Goal: Find specific page/section: Find specific page/section

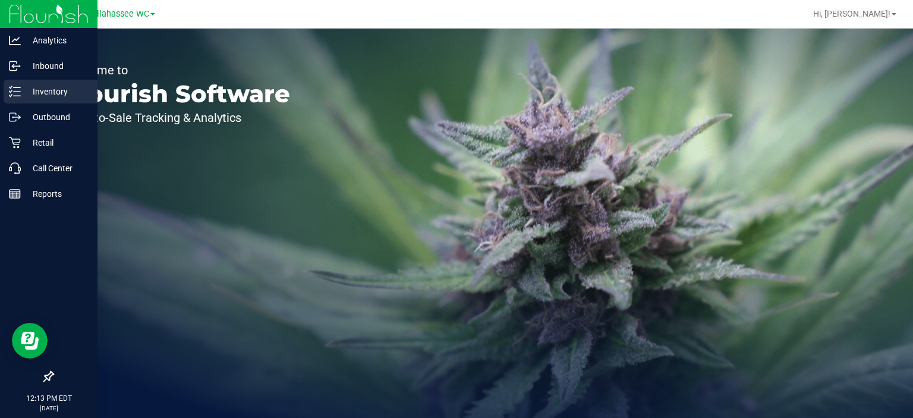
click at [18, 92] on icon at bounding box center [15, 92] width 12 height 12
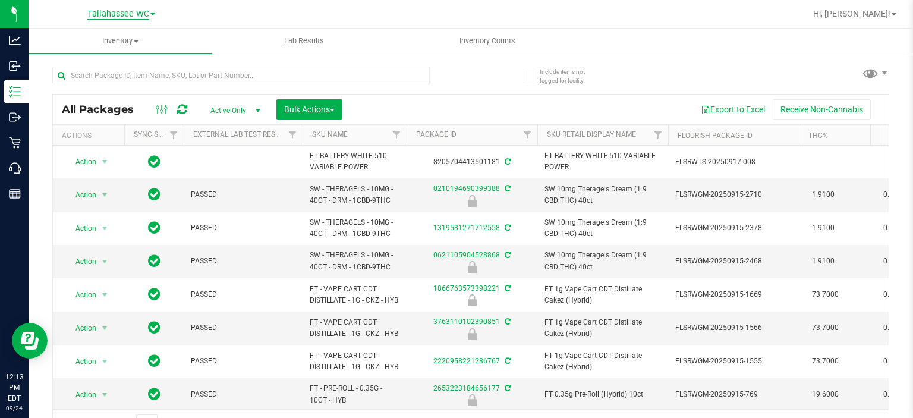
click at [147, 11] on span "Tallahassee WC" at bounding box center [118, 14] width 62 height 11
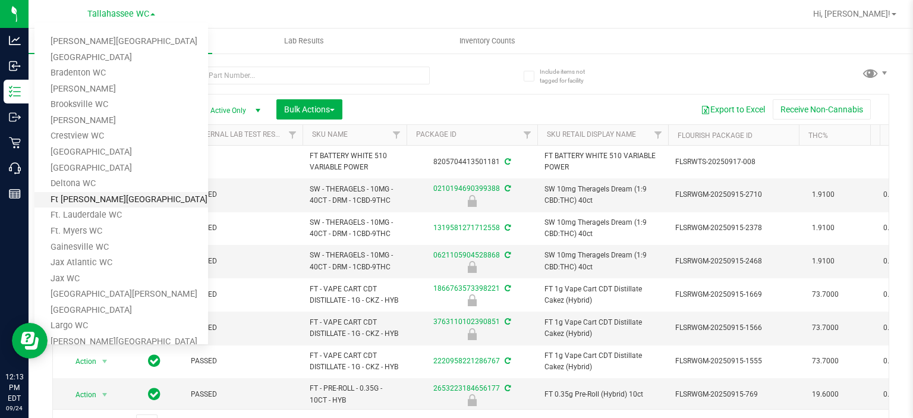
click at [112, 197] on link "Ft [PERSON_NAME][GEOGRAPHIC_DATA]" at bounding box center [121, 200] width 174 height 16
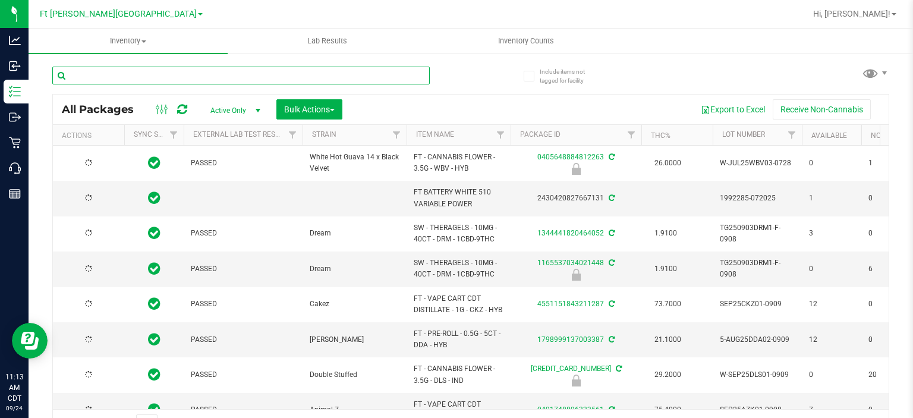
click at [151, 74] on input "text" at bounding box center [241, 76] width 378 height 18
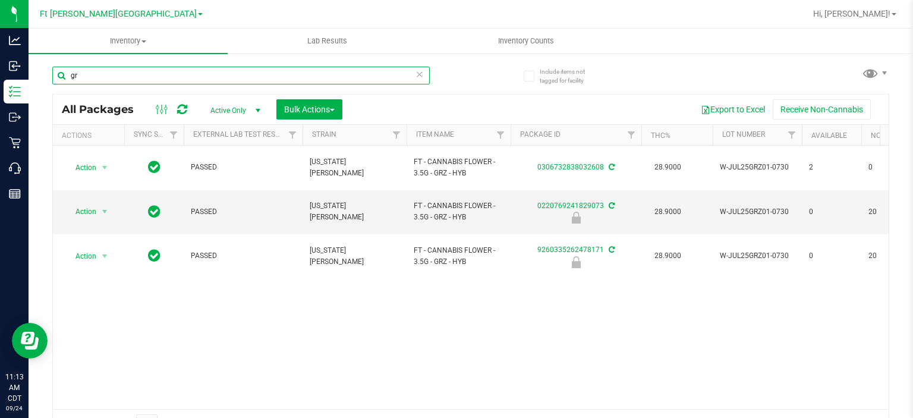
type input "g"
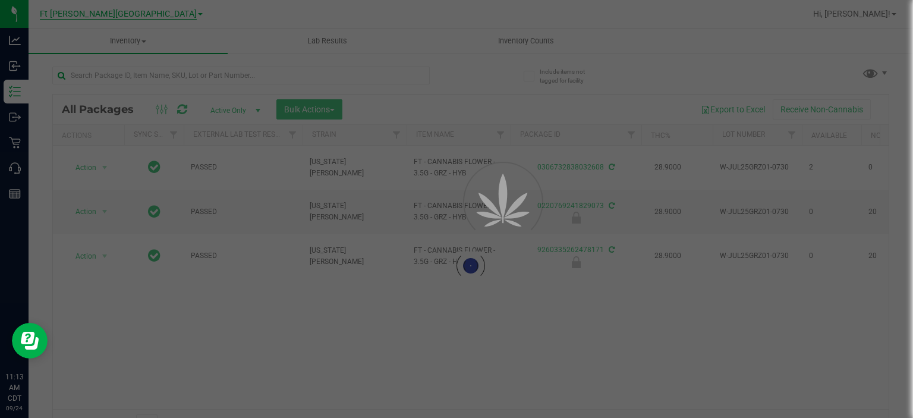
click at [147, 14] on span "Ft [PERSON_NAME][GEOGRAPHIC_DATA]" at bounding box center [118, 14] width 157 height 11
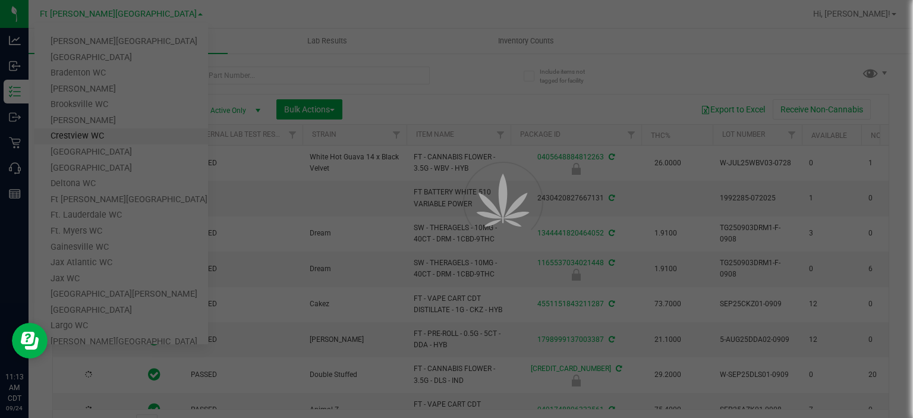
click at [95, 133] on div at bounding box center [456, 209] width 913 height 418
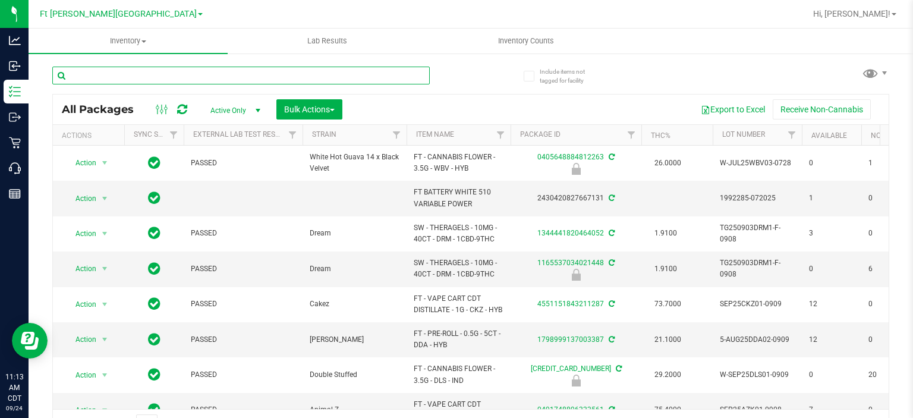
click at [114, 74] on input "text" at bounding box center [241, 76] width 378 height 18
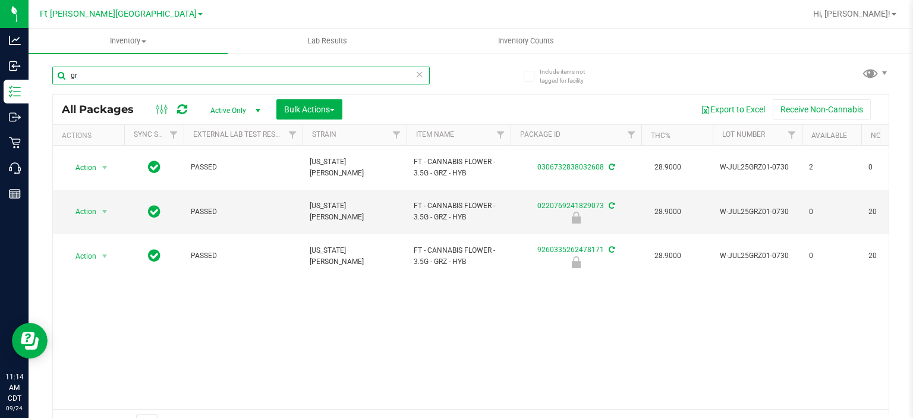
type input "g"
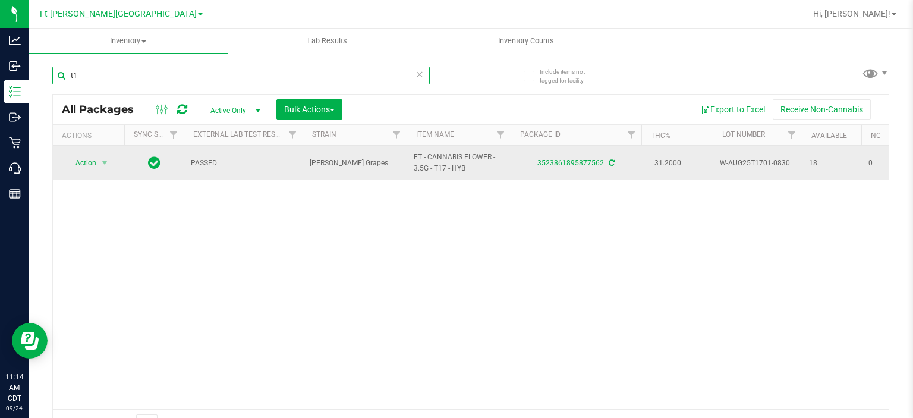
type input "t"
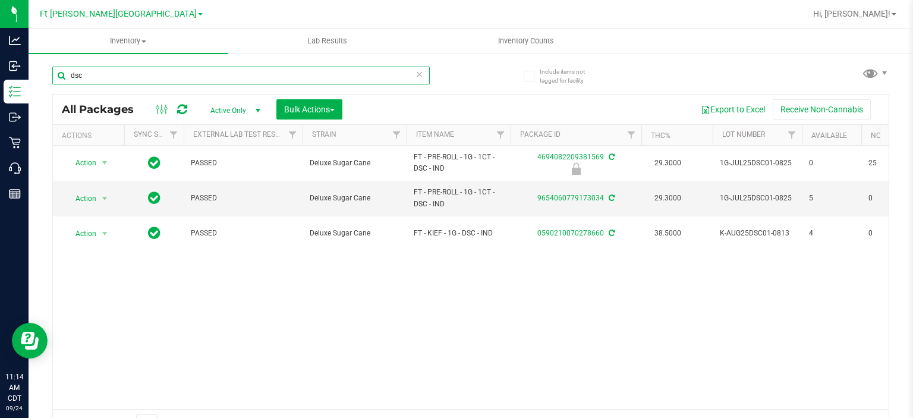
type input "dsc"
click at [134, 17] on span "Ft [PERSON_NAME][GEOGRAPHIC_DATA]" at bounding box center [118, 14] width 157 height 11
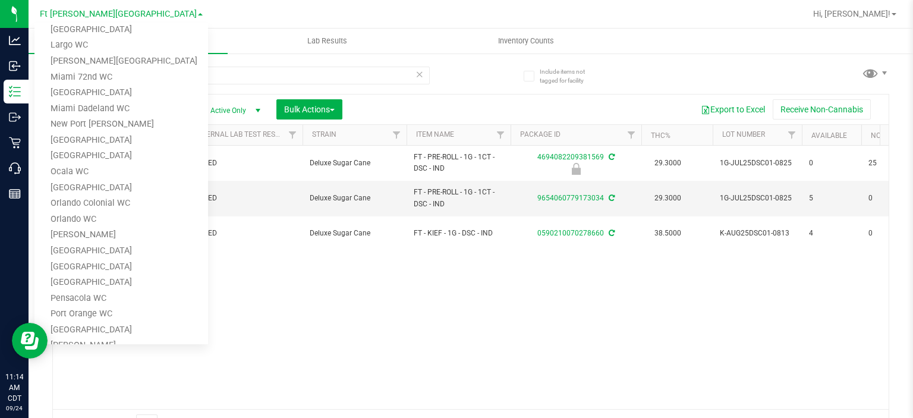
scroll to position [309, 0]
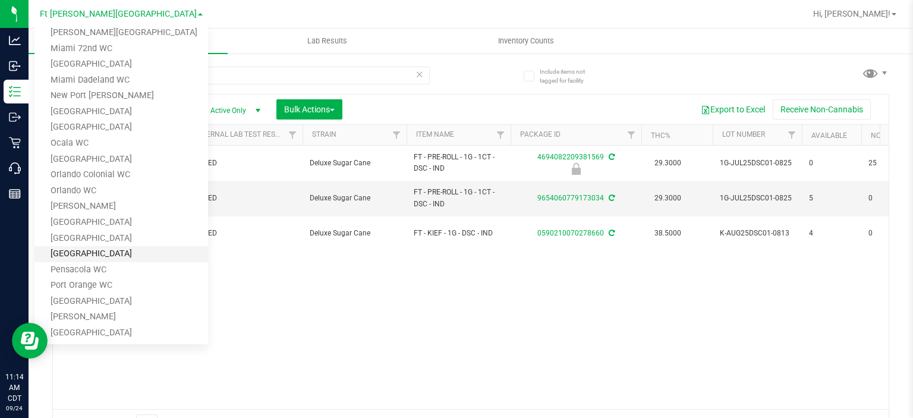
click at [92, 252] on link "[GEOGRAPHIC_DATA]" at bounding box center [121, 254] width 174 height 16
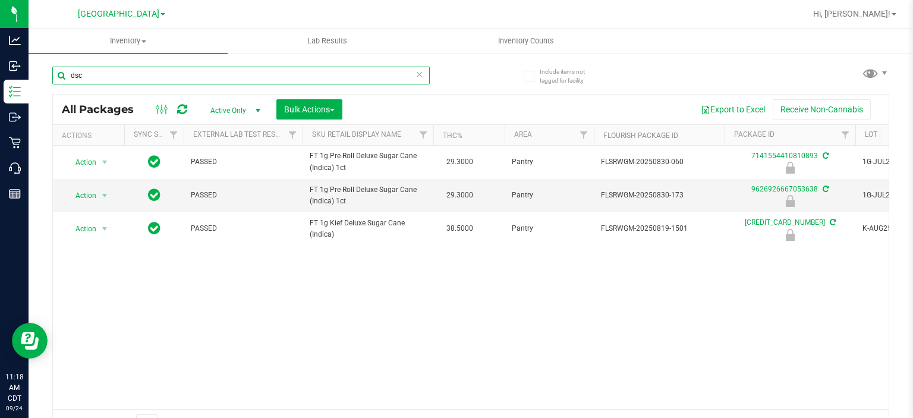
click at [113, 71] on input "dsc" at bounding box center [241, 76] width 378 height 18
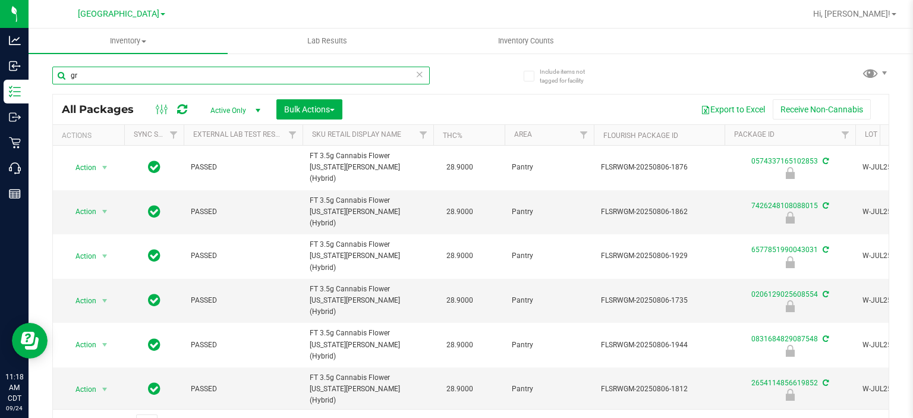
type input "g"
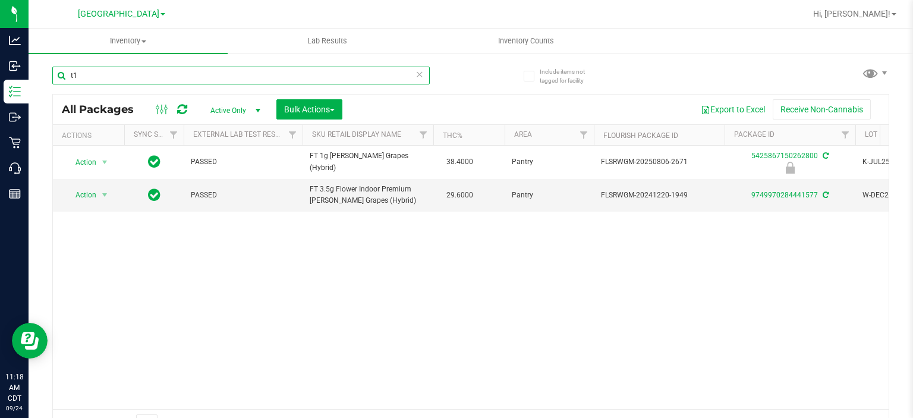
type input "t"
type input "grz"
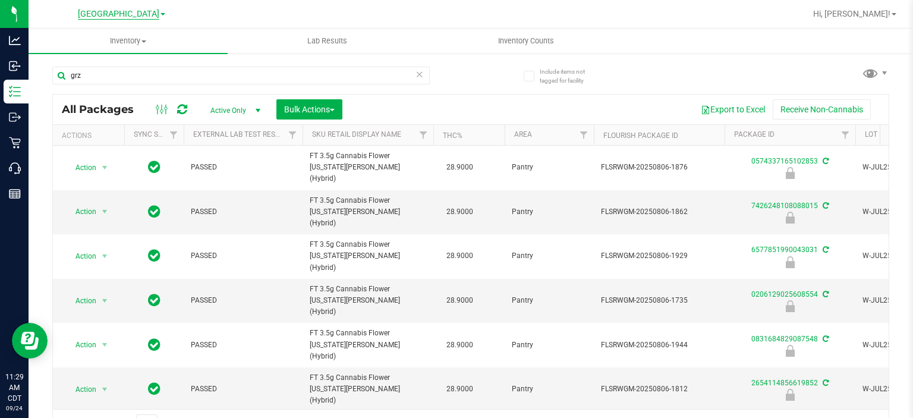
click at [120, 12] on span "[GEOGRAPHIC_DATA]" at bounding box center [118, 14] width 81 height 11
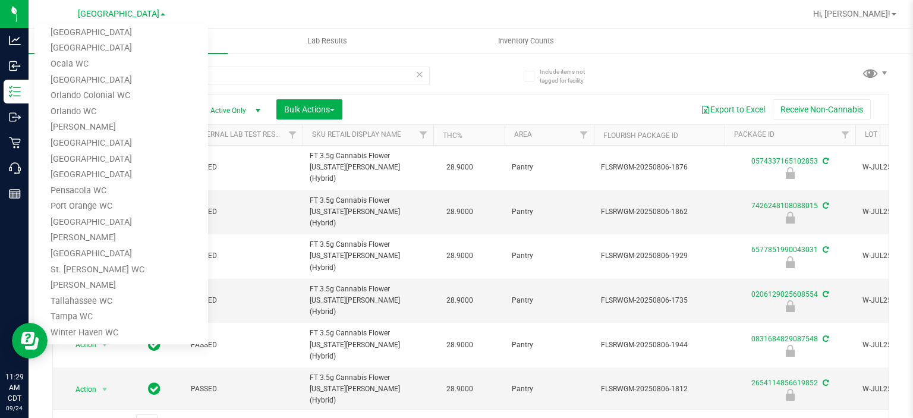
scroll to position [411, 0]
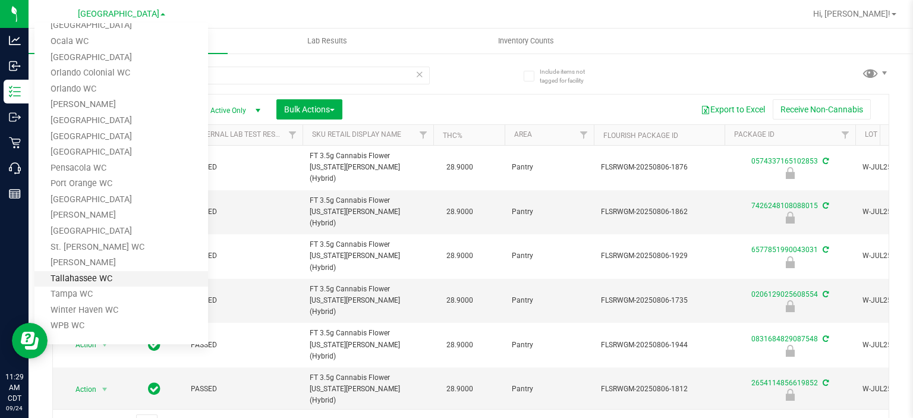
click at [98, 275] on link "Tallahassee WC" at bounding box center [121, 279] width 174 height 16
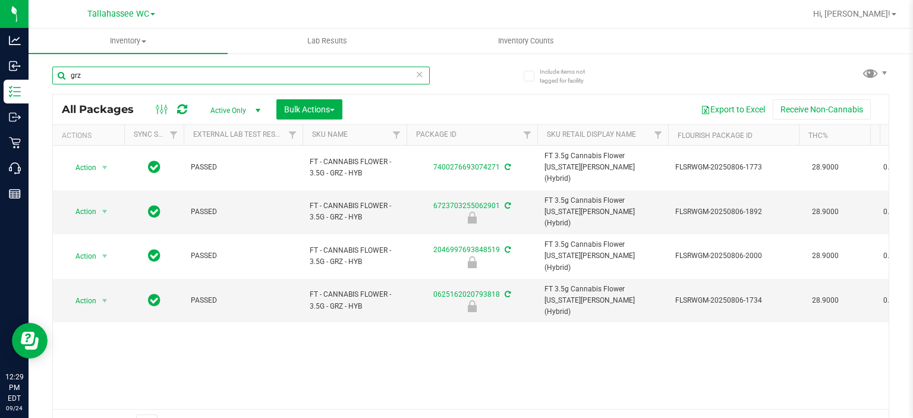
click at [88, 77] on input "grz" at bounding box center [241, 76] width 378 height 18
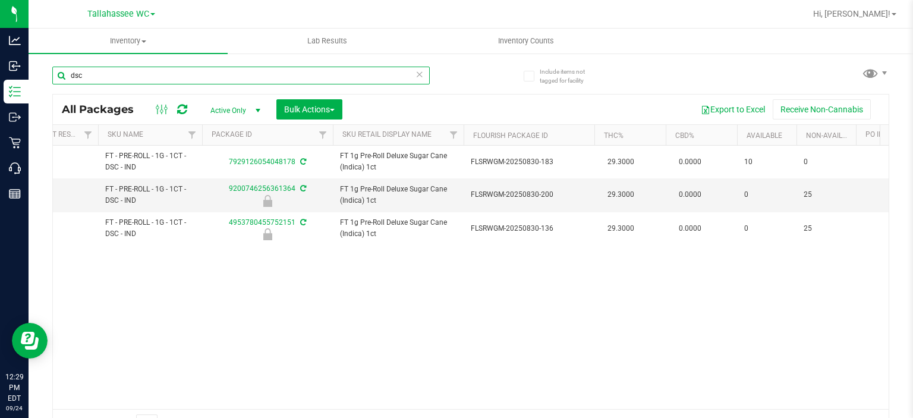
scroll to position [0, 209]
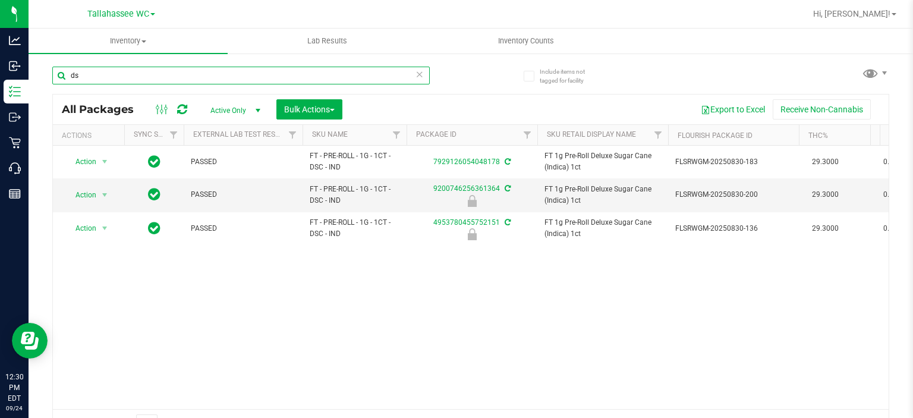
type input "d"
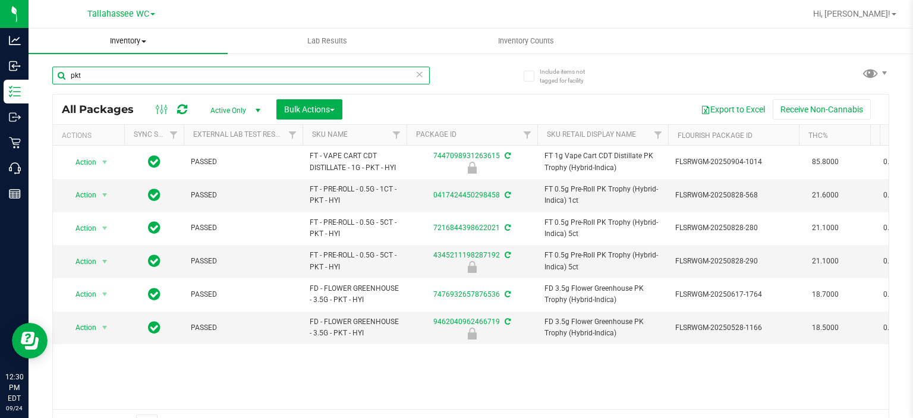
type input "pkt"
